Goal: Book appointment/travel/reservation

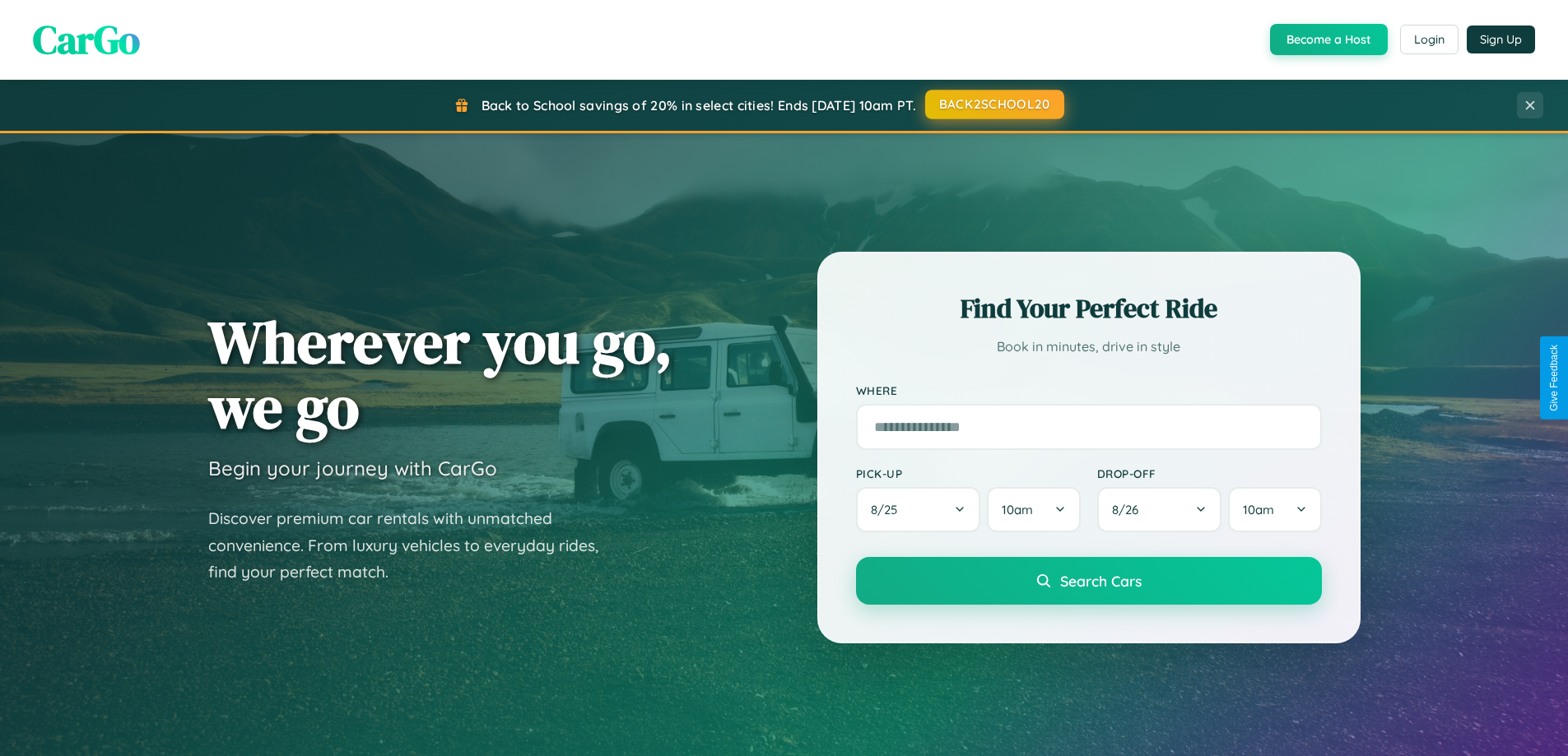
click at [993, 104] on button "BACK2SCHOOL20" at bounding box center [994, 104] width 139 height 30
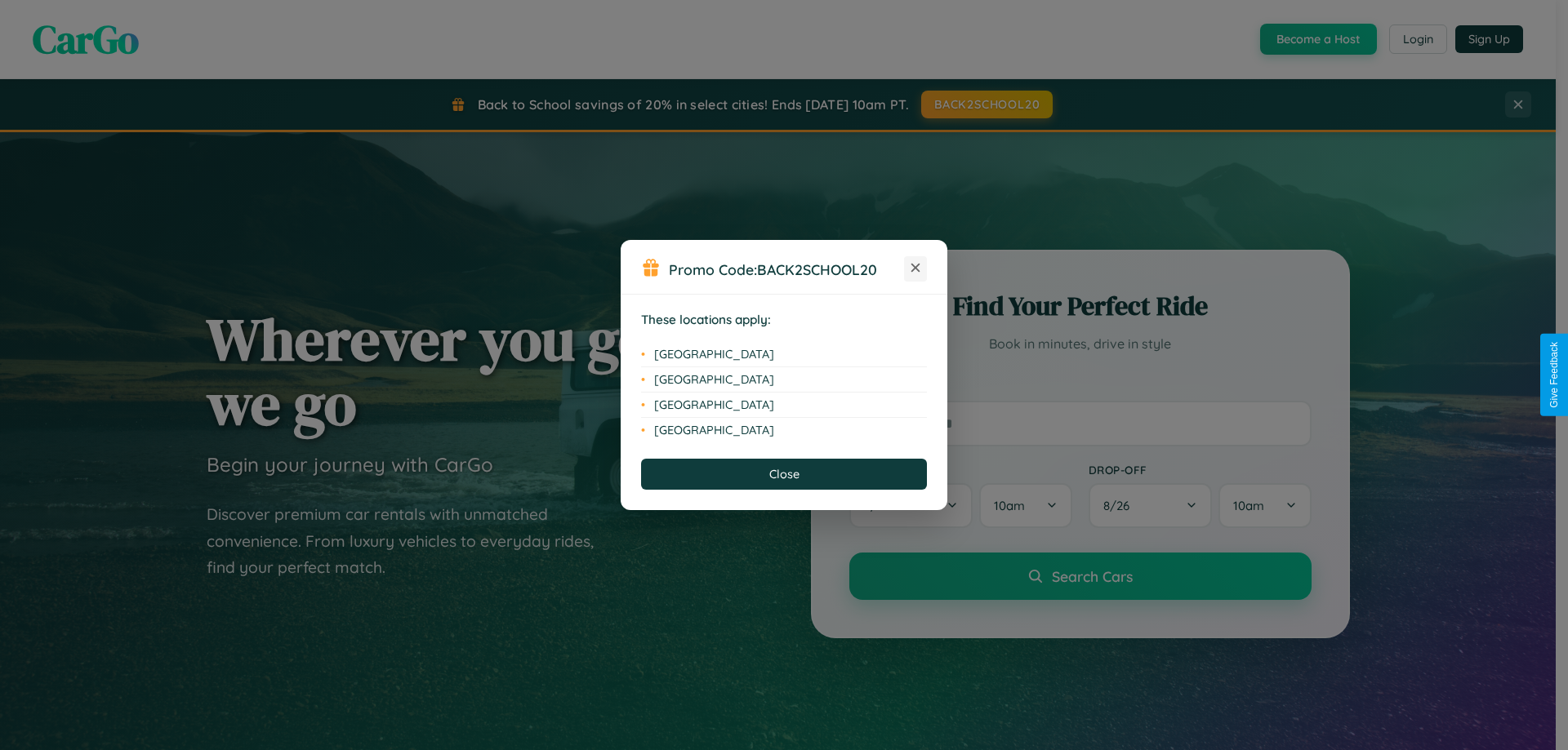
click at [915, 269] on icon at bounding box center [916, 268] width 9 height 9
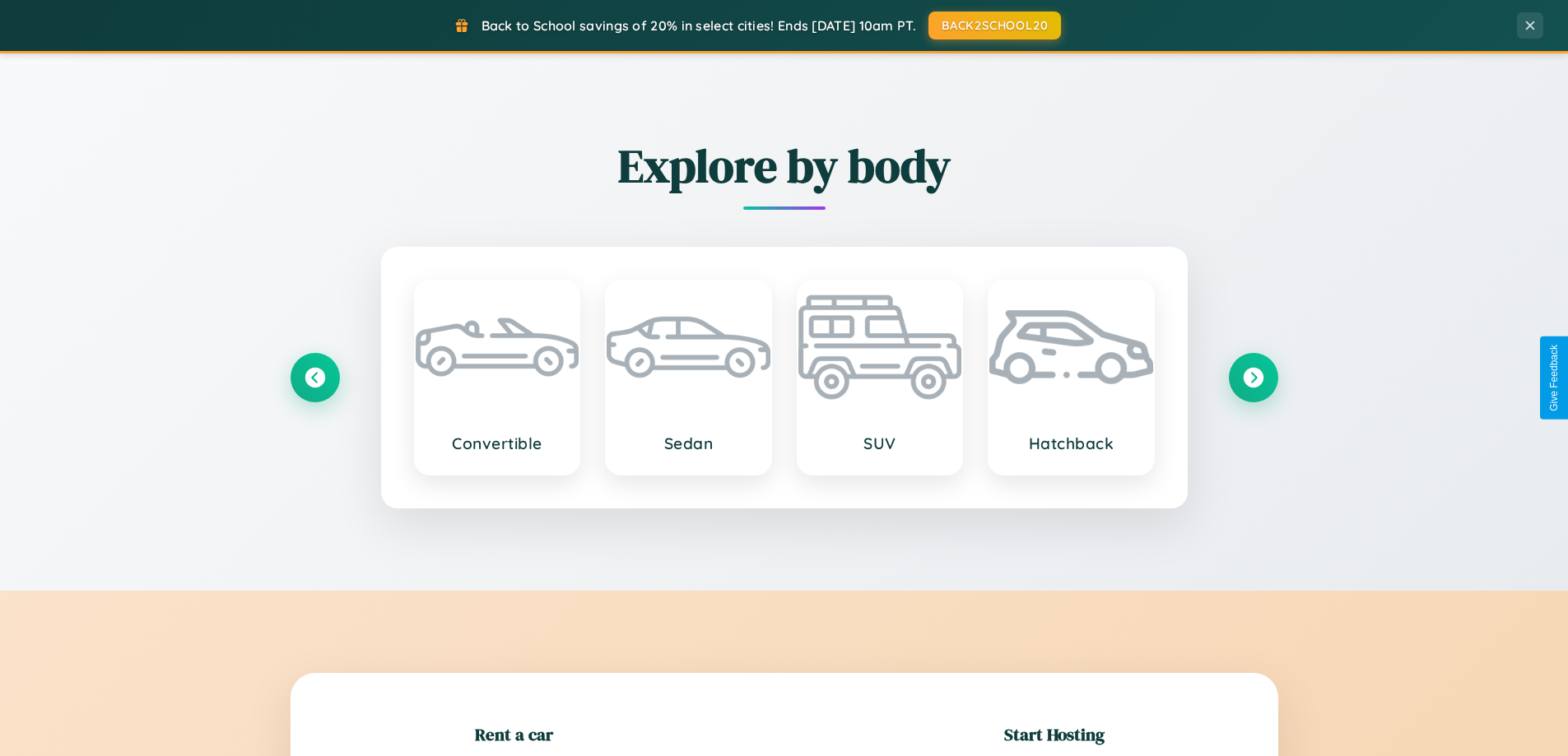
scroll to position [355, 0]
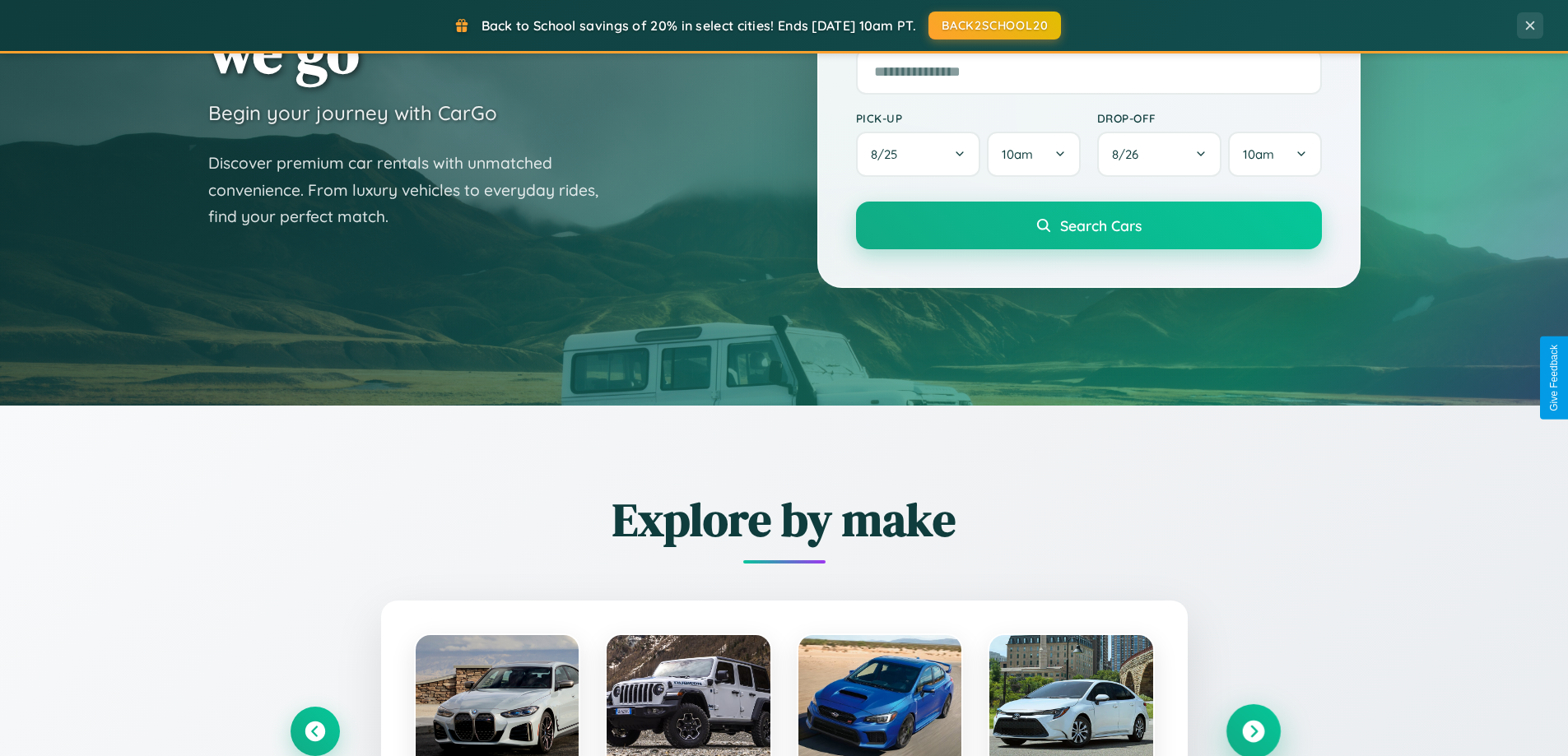
click at [1252, 732] on icon at bounding box center [1253, 732] width 23 height 23
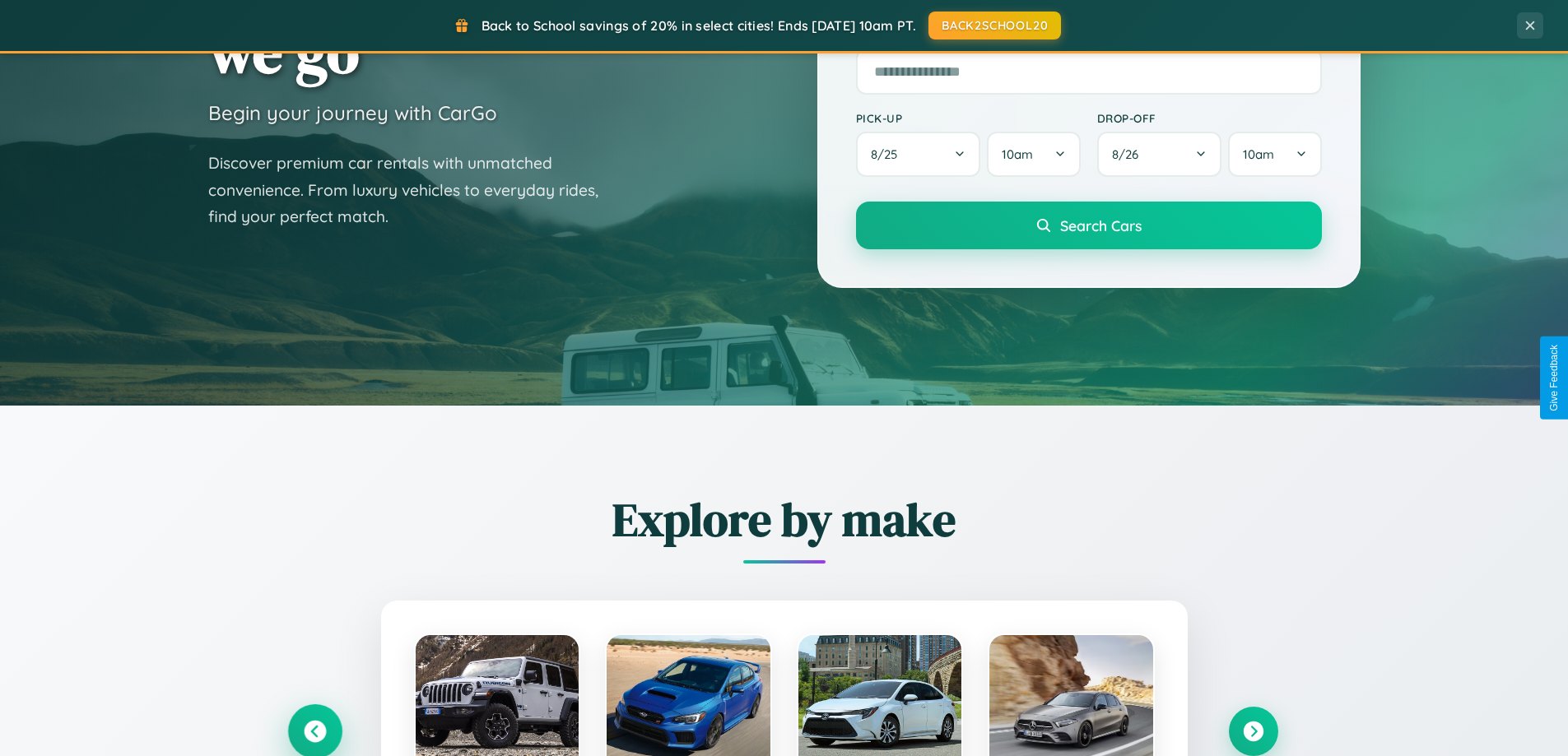
click at [315, 731] on icon at bounding box center [315, 732] width 23 height 23
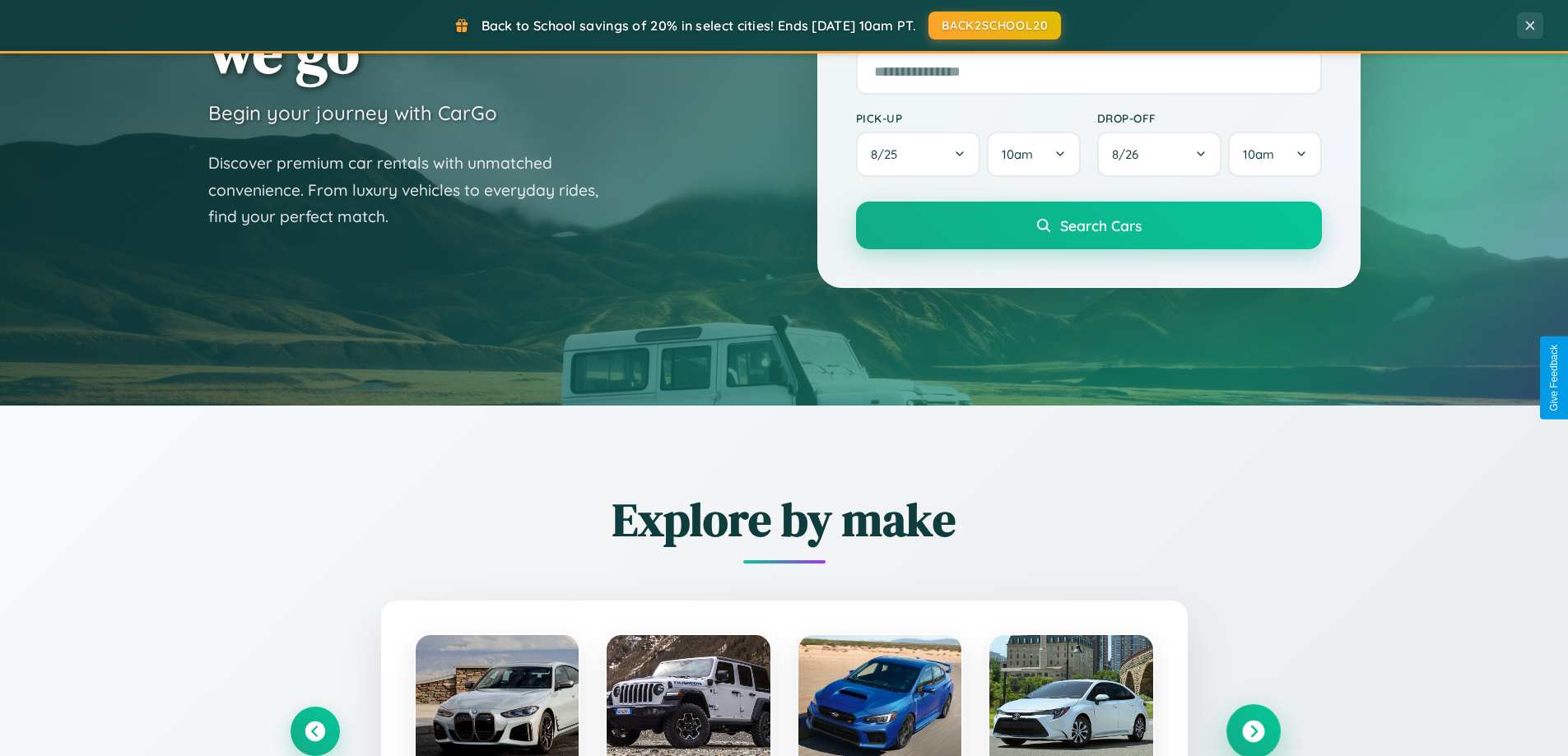
click at [1252, 731] on icon at bounding box center [1253, 732] width 23 height 23
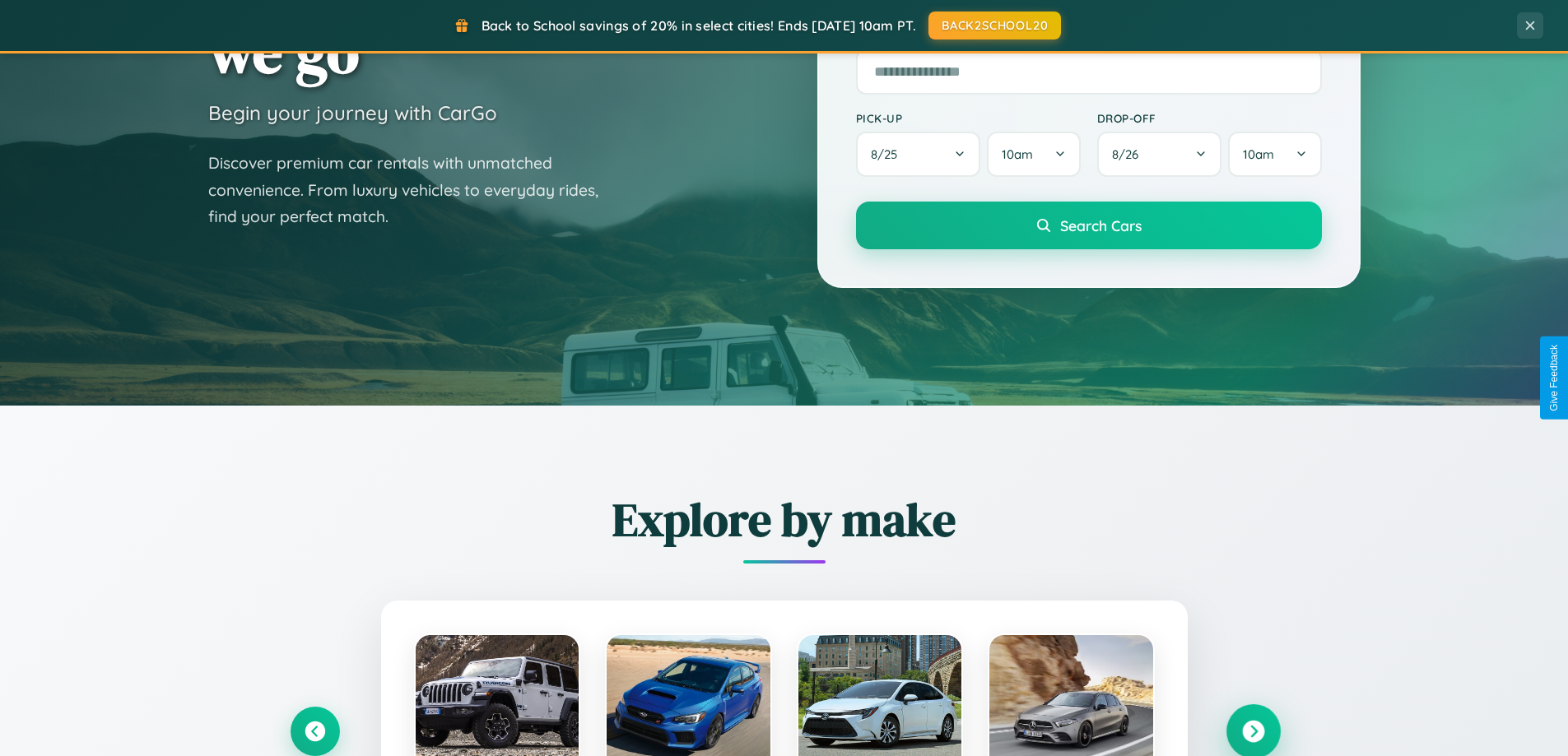
click at [1252, 730] on icon at bounding box center [1253, 732] width 23 height 23
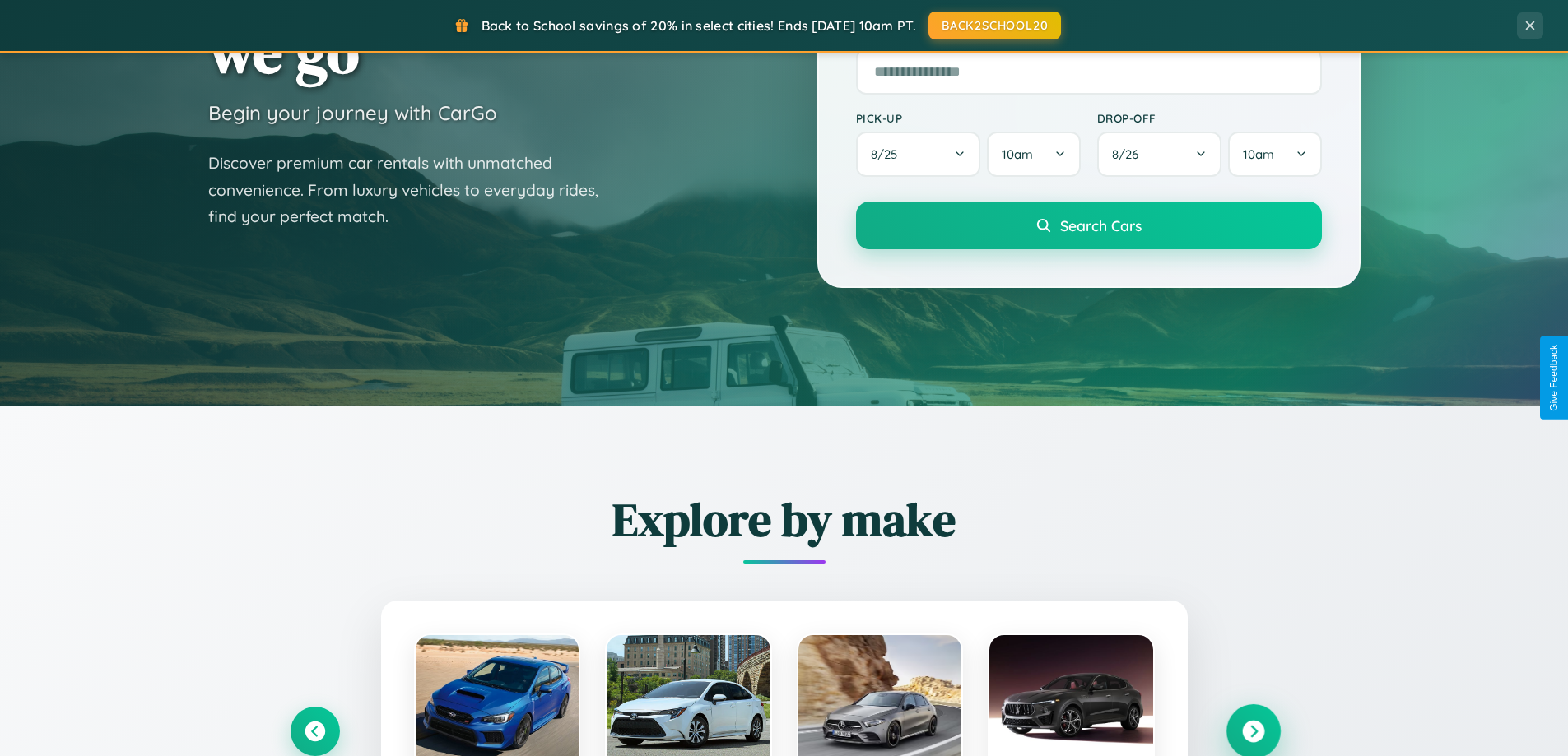
click at [1252, 730] on icon at bounding box center [1253, 732] width 23 height 23
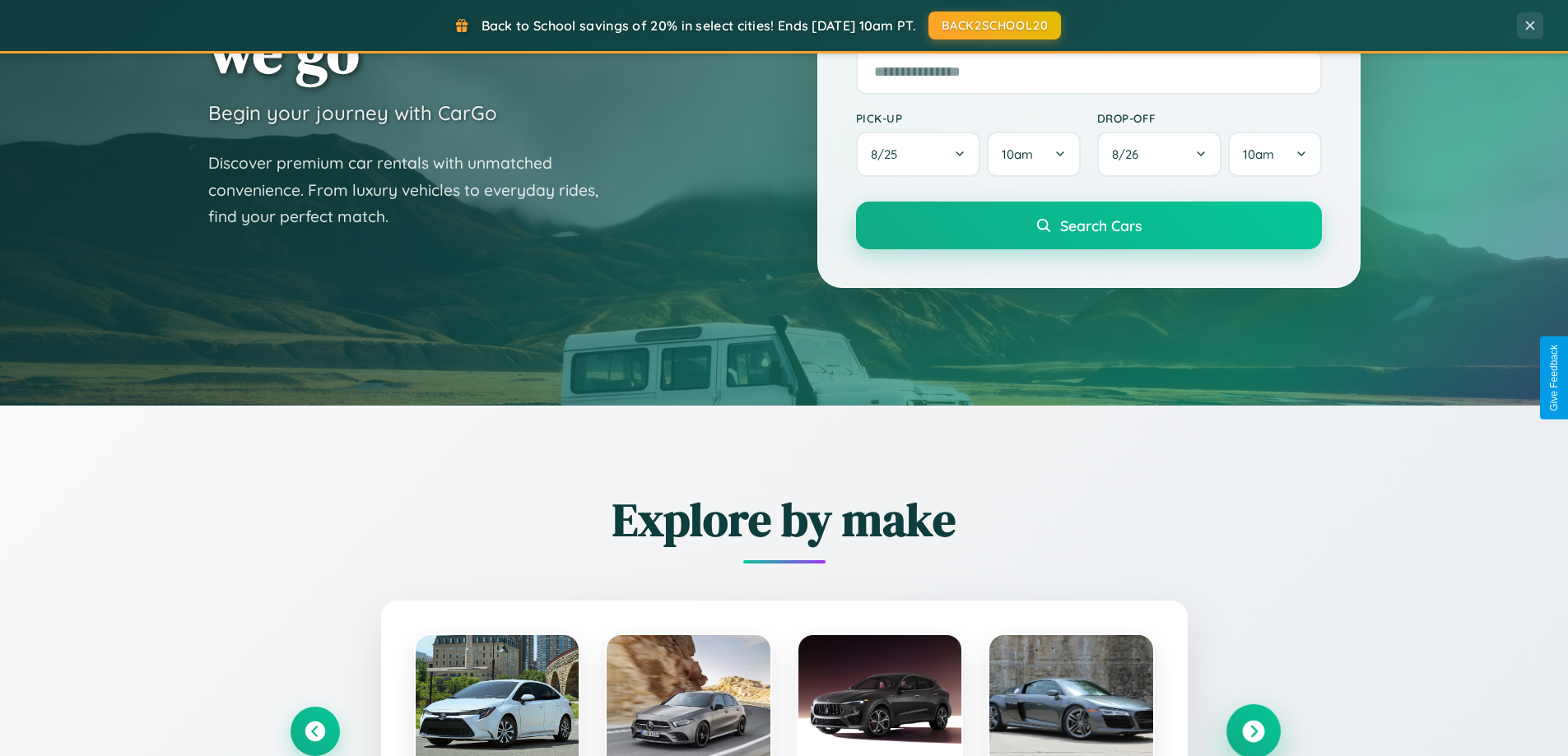
scroll to position [2643, 0]
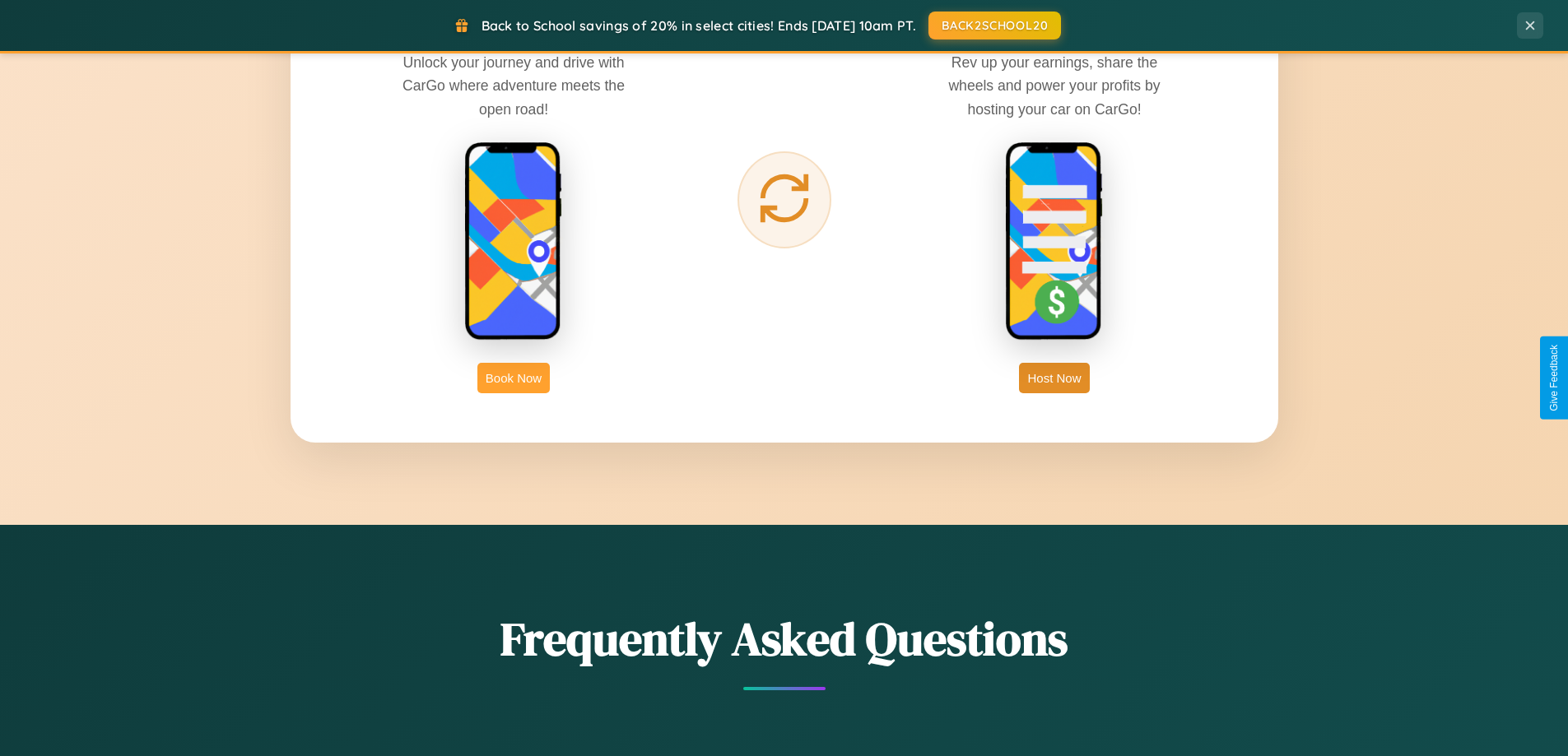
click at [514, 378] on button "Book Now" at bounding box center [513, 378] width 72 height 30
